Goal: Task Accomplishment & Management: Manage account settings

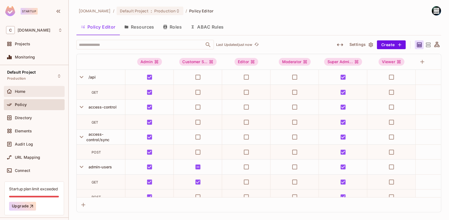
click at [27, 91] on div "Home" at bounding box center [39, 91] width 48 height 4
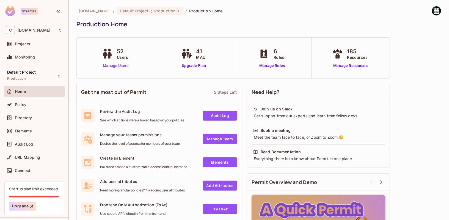
click at [127, 66] on link "Manage Users" at bounding box center [115, 66] width 31 height 6
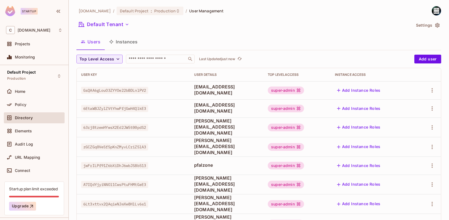
scroll to position [46, 0]
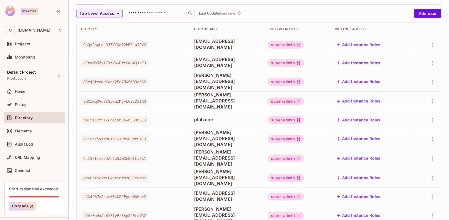
click at [432, 6] on div "[DOMAIN_NAME] / Default Project : Production / User Management Default Tenant S…" at bounding box center [258, 150] width 365 height 380
click at [428, 9] on button "Add user" at bounding box center [428, 13] width 27 height 9
